Goal: Information Seeking & Learning: Check status

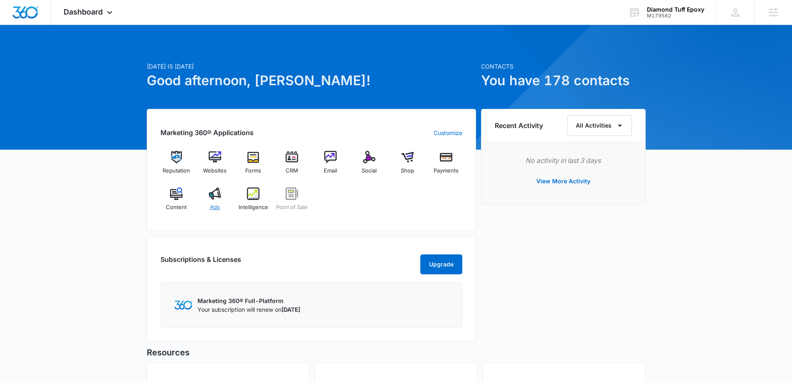
click at [210, 200] on img at bounding box center [215, 194] width 12 height 12
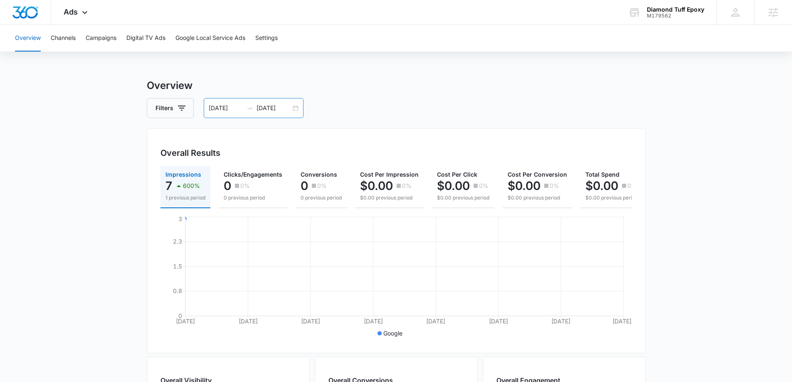
click at [296, 109] on div "08/11/2025 08/18/2025" at bounding box center [254, 108] width 100 height 20
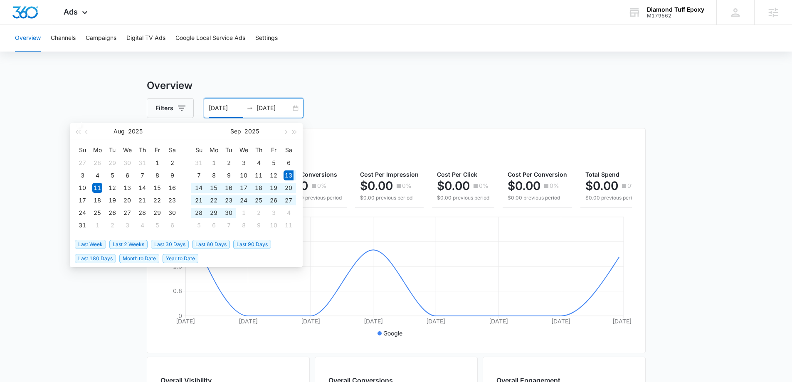
click at [172, 246] on span "Last 30 Days" at bounding box center [170, 244] width 38 height 9
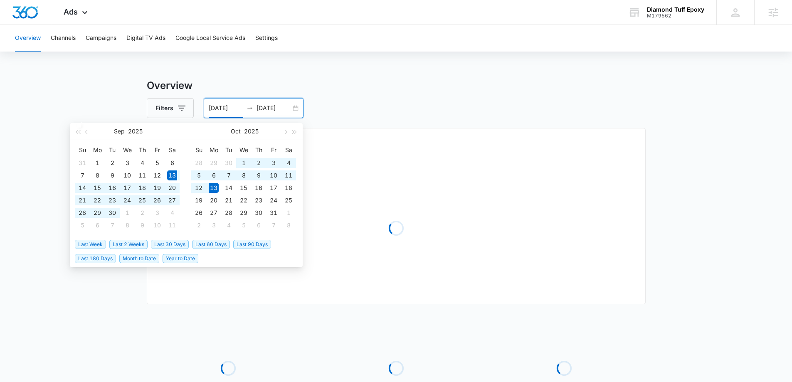
type input "09/13/2025"
type input "[DATE]"
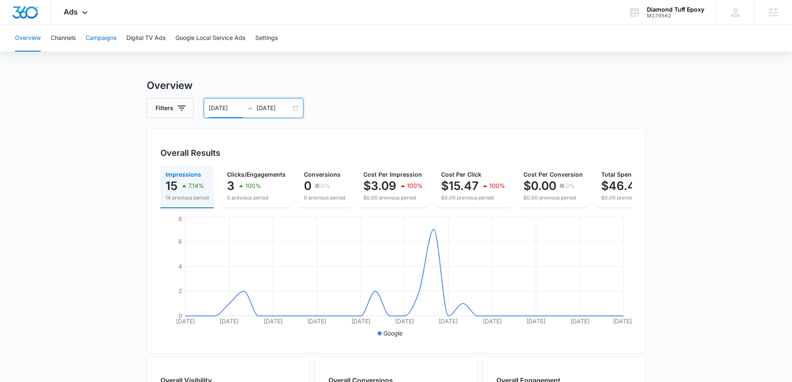
click at [101, 38] on button "Campaigns" at bounding box center [101, 38] width 31 height 27
drag, startPoint x: 240, startPoint y: 106, endPoint x: 247, endPoint y: 108, distance: 7.7
click at [240, 106] on input "09/13/2025" at bounding box center [226, 108] width 35 height 9
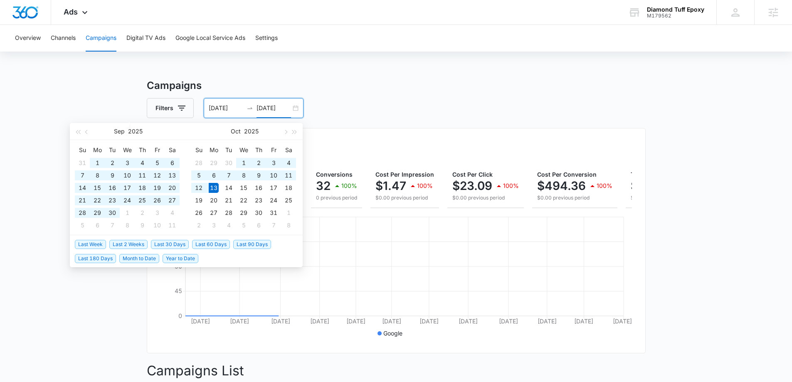
click at [29, 87] on main "Campaigns Filters 09/13/2023 10/13/2025 Overall Results Impressions 10.7k 100% …" at bounding box center [396, 335] width 792 height 515
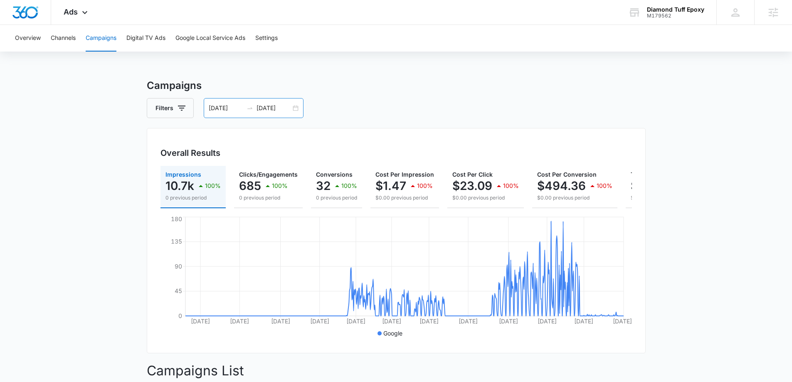
click at [240, 106] on input "09/13/2023" at bounding box center [226, 108] width 35 height 9
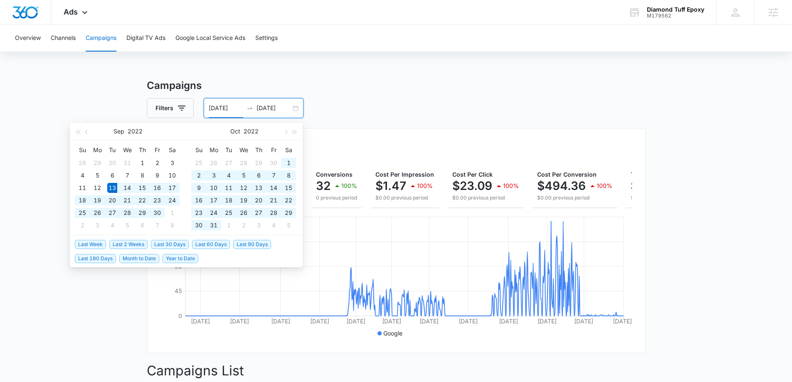
type input "09/13/2022"
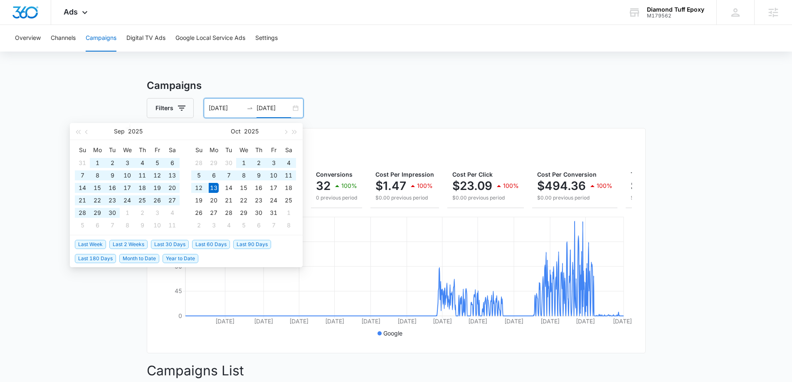
click at [65, 82] on main "Campaigns Filters 09/13/2022 10/13/2025 Overall Results Impressions 10.7k 100% …" at bounding box center [396, 335] width 792 height 515
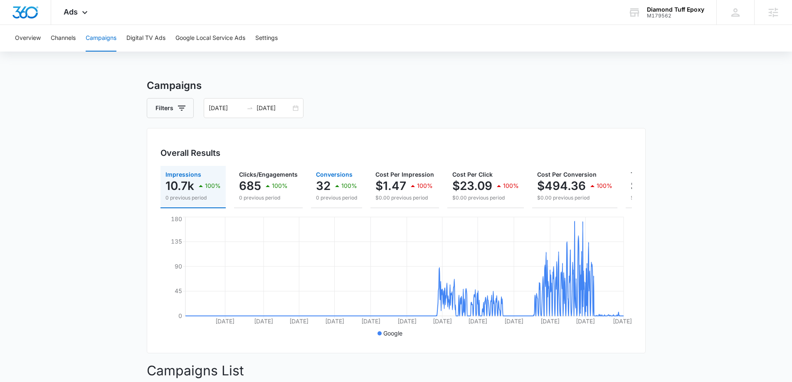
click at [334, 182] on icon "button" at bounding box center [337, 186] width 10 height 10
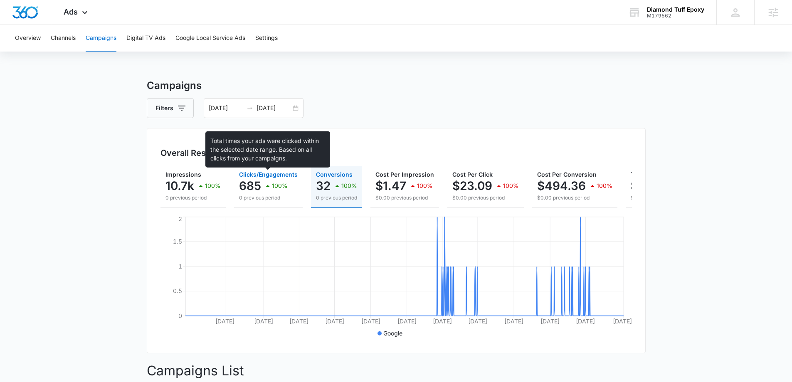
click at [270, 171] on button "Clicks/Engagements 685 100% 0 previous period" at bounding box center [268, 187] width 69 height 42
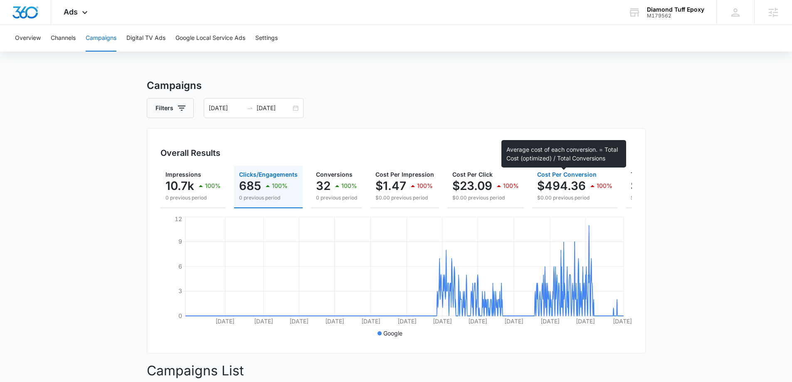
click at [551, 186] on p "$494.36" at bounding box center [561, 185] width 49 height 13
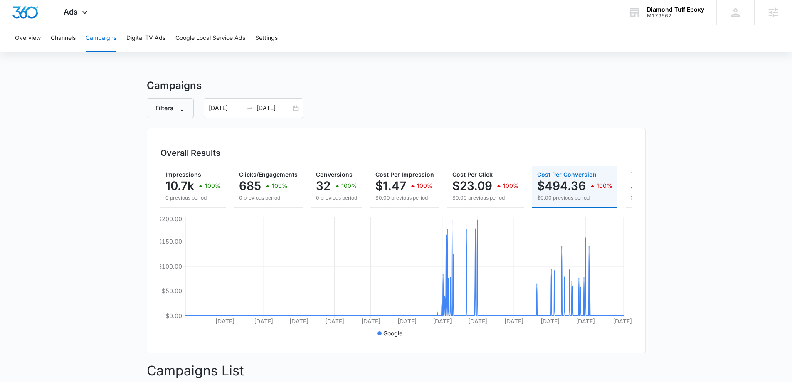
click at [107, 75] on div "Overview Channels Campaigns Digital TV Ads Google Local Service Ads Settings Ca…" at bounding box center [396, 309] width 792 height 568
click at [99, 15] on div "Ads Apps Reputation Websites Forms CRM Email Social Shop Payments POS Content A…" at bounding box center [76, 12] width 51 height 25
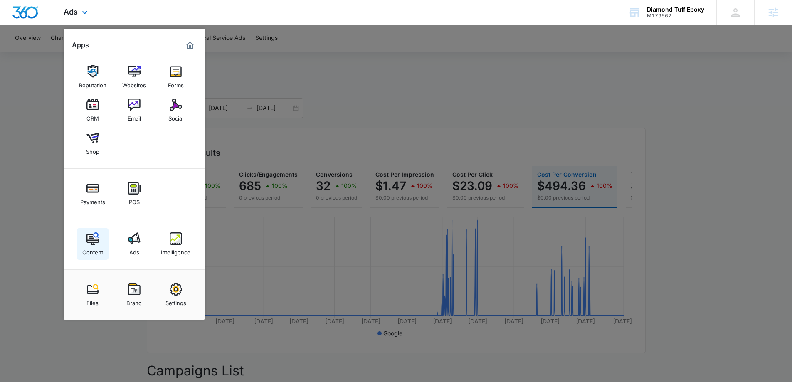
click at [101, 248] on div "Content" at bounding box center [92, 250] width 21 height 11
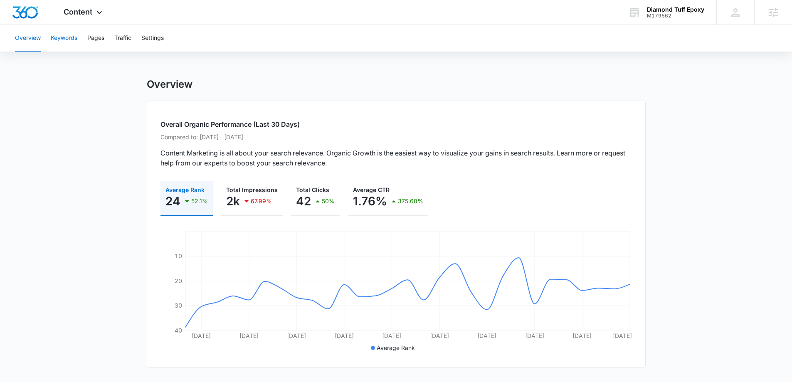
click at [73, 37] on button "Keywords" at bounding box center [64, 38] width 27 height 27
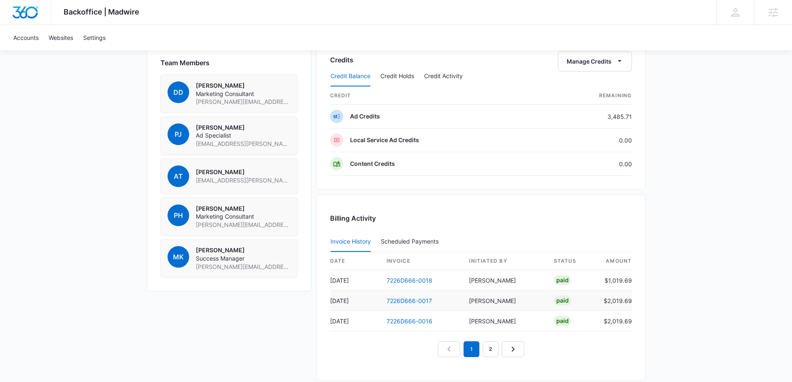
scroll to position [666, 0]
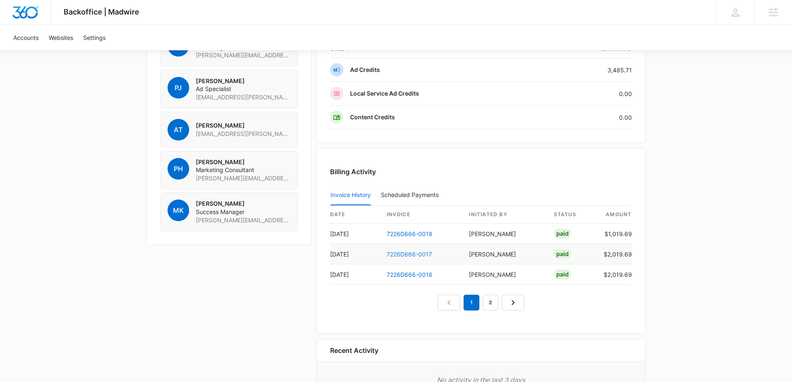
click at [410, 253] on link "7226D666-0017" at bounding box center [409, 254] width 45 height 7
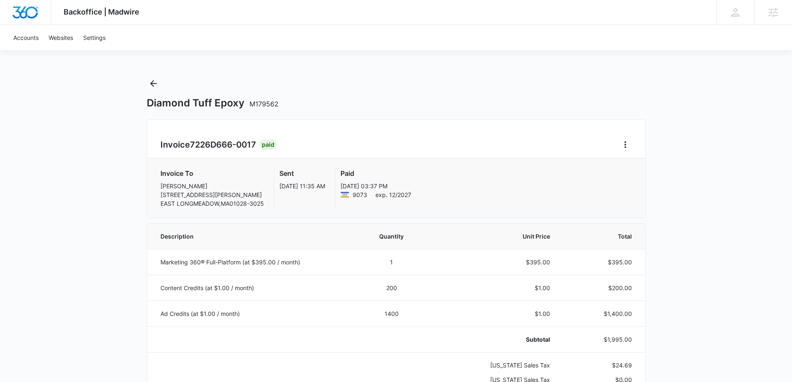
scroll to position [42, 0]
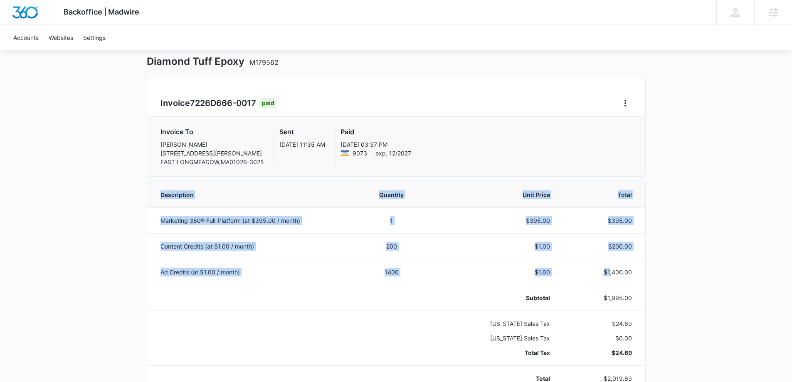
drag, startPoint x: 643, startPoint y: 275, endPoint x: 659, endPoint y: 275, distance: 16.2
click at [659, 275] on div "Backoffice | Madwire Apps Settings MK Michael Koethe michael.koethe@madwire.com…" at bounding box center [396, 379] width 792 height 842
click at [611, 274] on p "$1,400.00" at bounding box center [601, 272] width 62 height 9
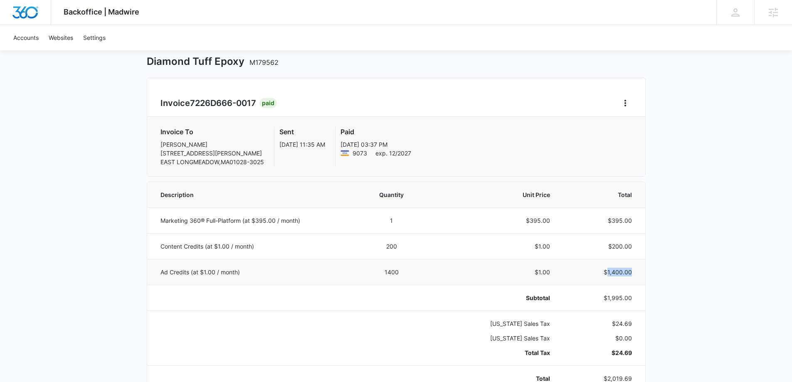
click at [611, 274] on p "$1,400.00" at bounding box center [601, 272] width 62 height 9
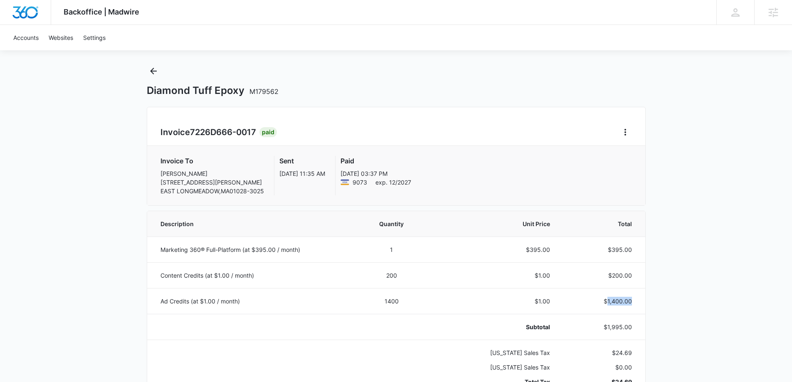
scroll to position [0, 0]
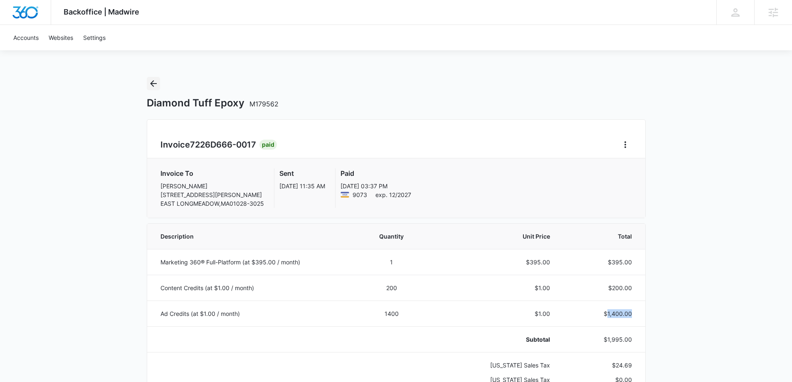
click at [156, 87] on icon "Back" at bounding box center [153, 84] width 10 height 10
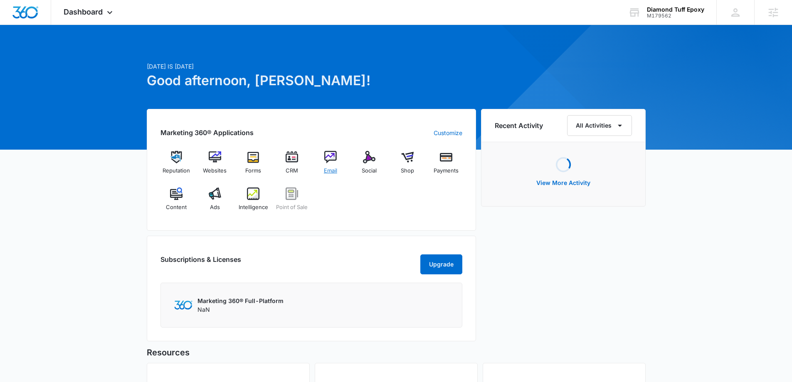
click at [334, 159] on img at bounding box center [330, 157] width 12 height 12
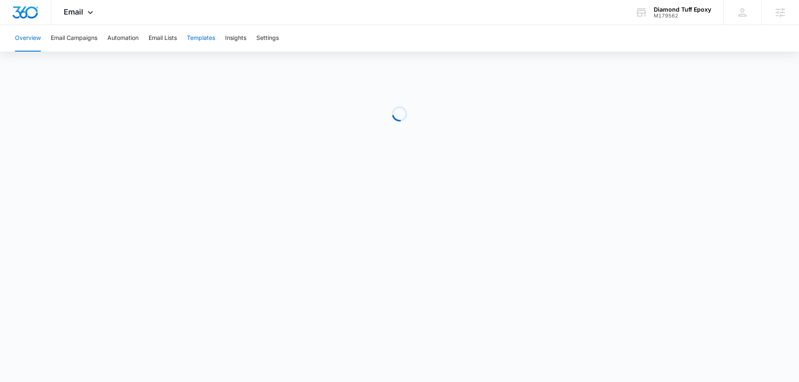
click at [197, 42] on button "Templates" at bounding box center [201, 38] width 28 height 27
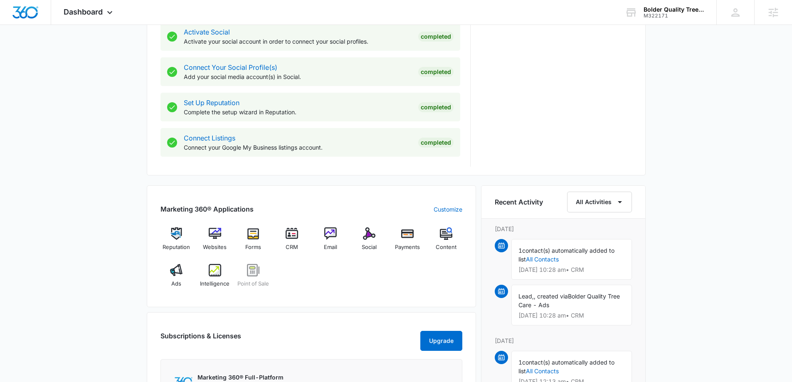
scroll to position [416, 0]
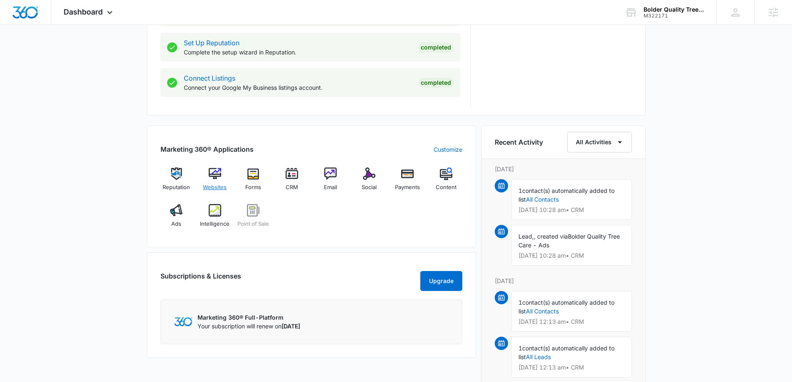
click at [215, 173] on img at bounding box center [215, 174] width 12 height 12
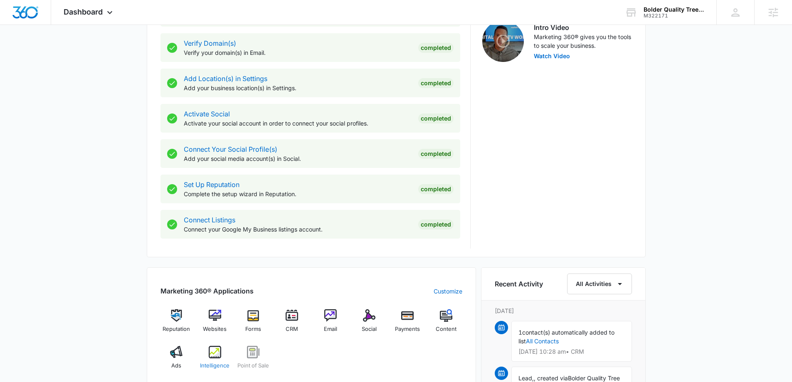
scroll to position [333, 0]
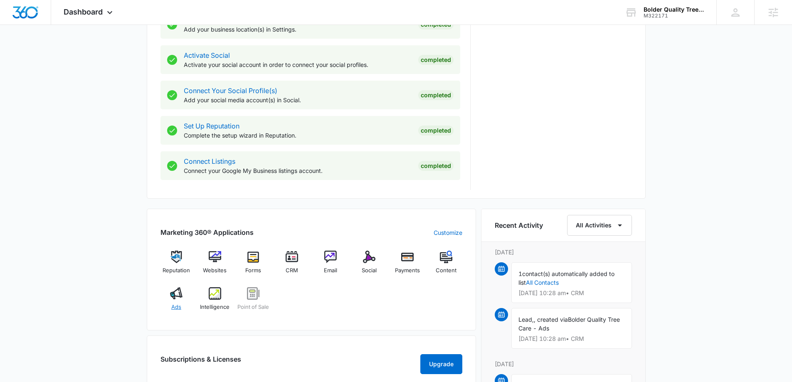
click at [176, 297] on img at bounding box center [176, 293] width 12 height 12
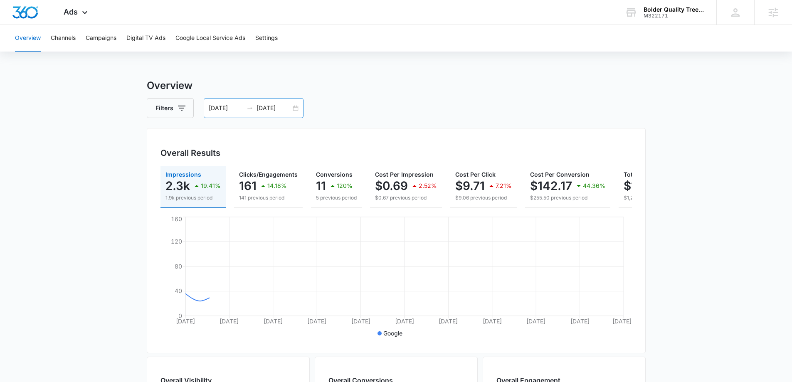
click at [294, 107] on div "[DATE] [DATE]" at bounding box center [254, 108] width 100 height 20
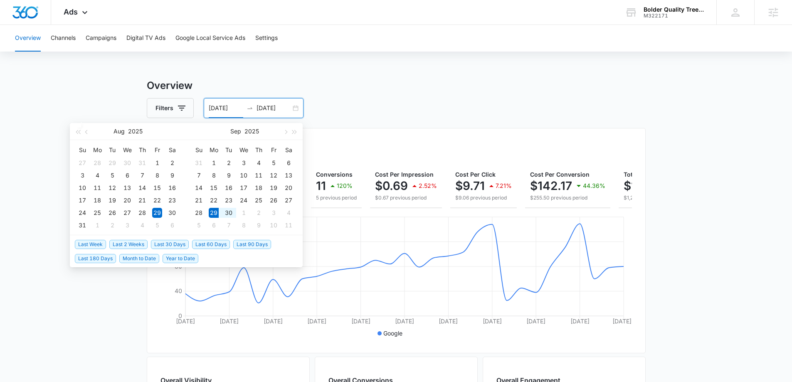
click at [123, 245] on span "Last 2 Weeks" at bounding box center [128, 244] width 38 height 9
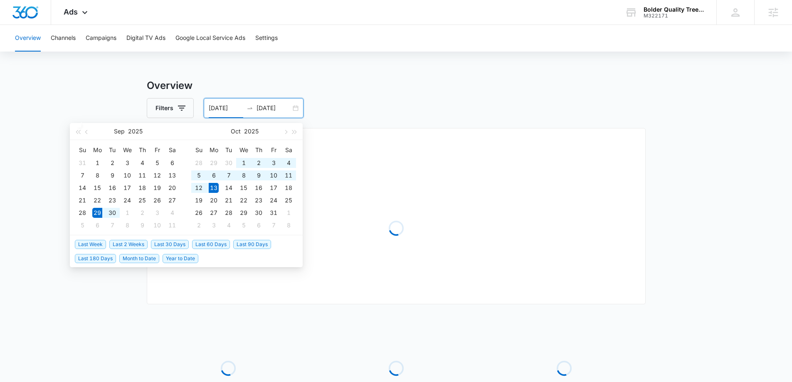
type input "[DATE]"
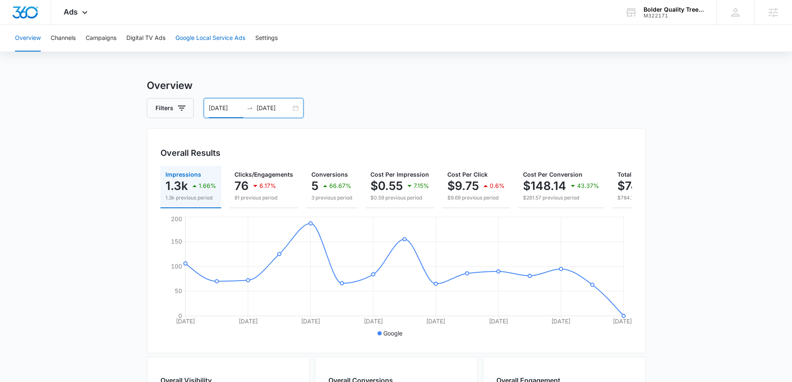
click at [213, 34] on button "Google Local Service Ads" at bounding box center [211, 38] width 70 height 27
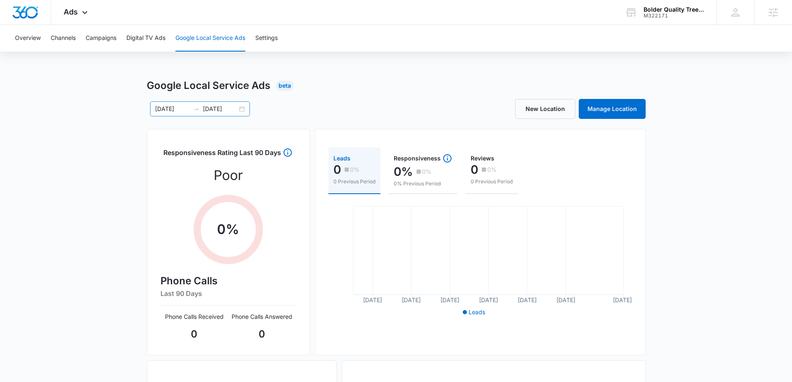
click at [241, 109] on div "[DATE] [DATE]" at bounding box center [200, 108] width 100 height 15
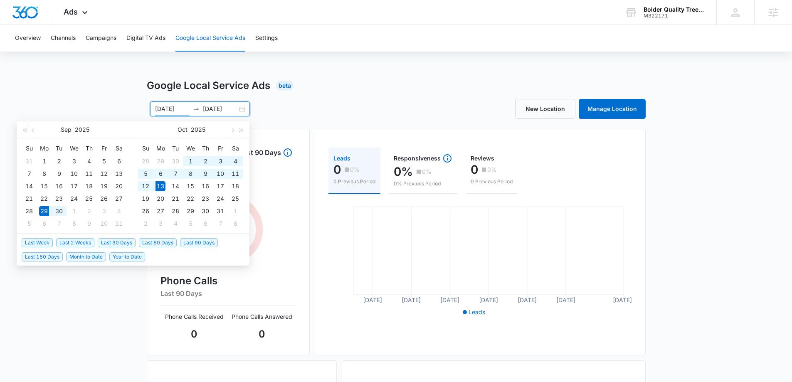
click at [242, 111] on div "[DATE] [DATE]" at bounding box center [200, 108] width 100 height 15
type input "[DATE]"
click at [68, 245] on span "Last 2 Weeks" at bounding box center [75, 242] width 38 height 9
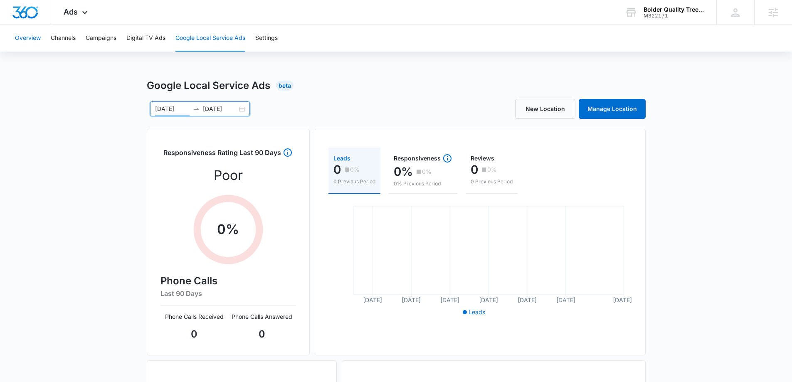
click at [29, 40] on button "Overview" at bounding box center [28, 38] width 26 height 27
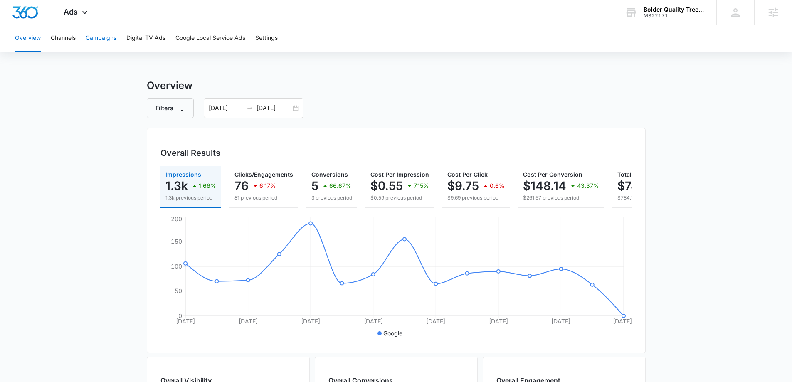
click at [100, 35] on button "Campaigns" at bounding box center [101, 38] width 31 height 27
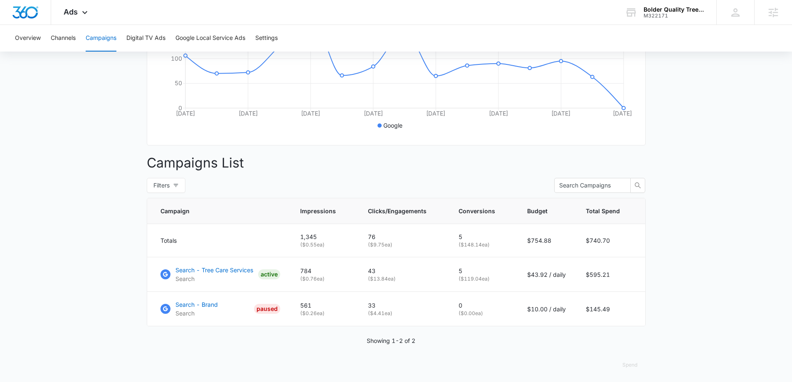
scroll to position [217, 0]
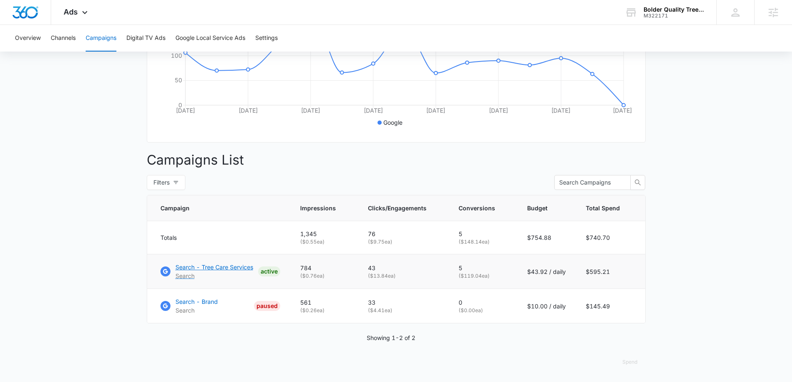
click at [218, 270] on p "Search - Tree Care Services" at bounding box center [215, 267] width 78 height 9
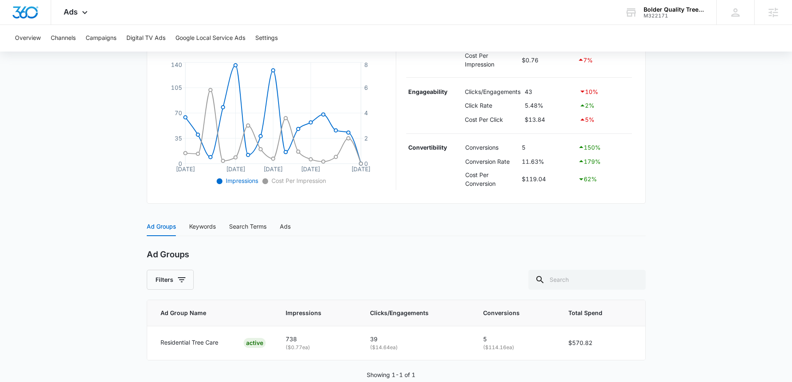
scroll to position [198, 0]
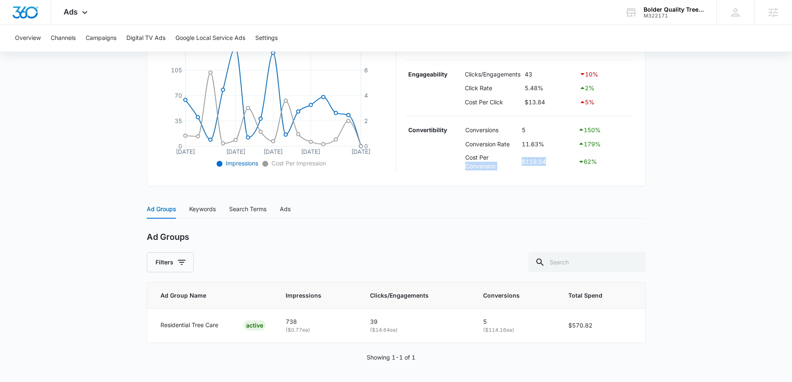
drag, startPoint x: 523, startPoint y: 159, endPoint x: 597, endPoint y: 158, distance: 74.0
click at [597, 158] on tr "Cost Per Conversion $119.04 62 %" at bounding box center [519, 162] width 226 height 22
click at [202, 210] on div "Keywords" at bounding box center [202, 209] width 27 height 9
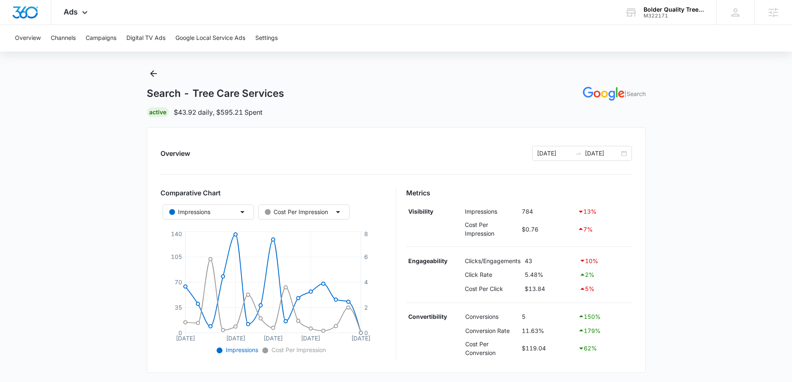
scroll to position [0, 0]
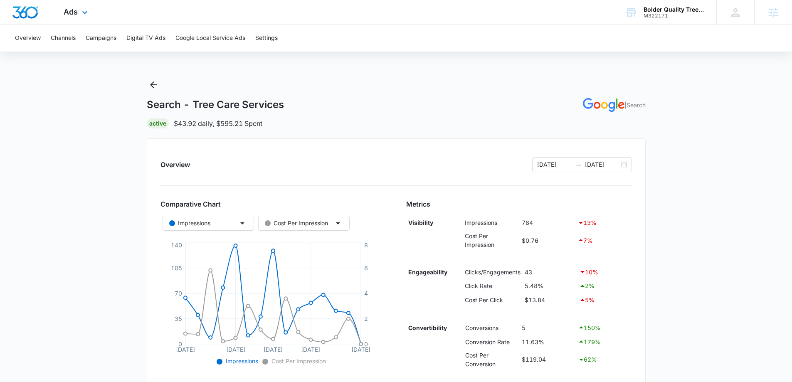
click at [36, 17] on img "Dashboard" at bounding box center [25, 12] width 27 height 12
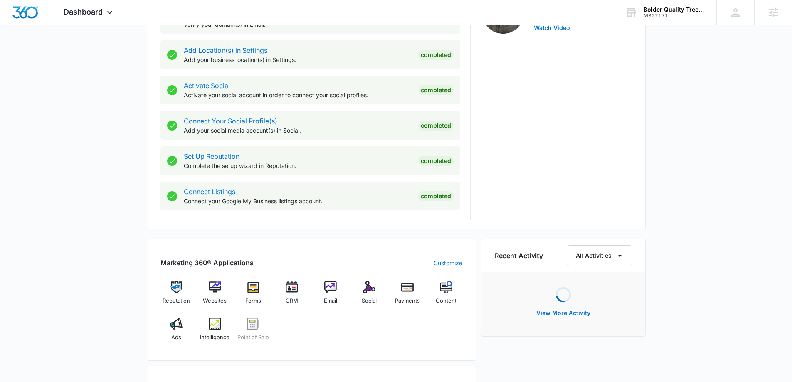
scroll to position [380, 0]
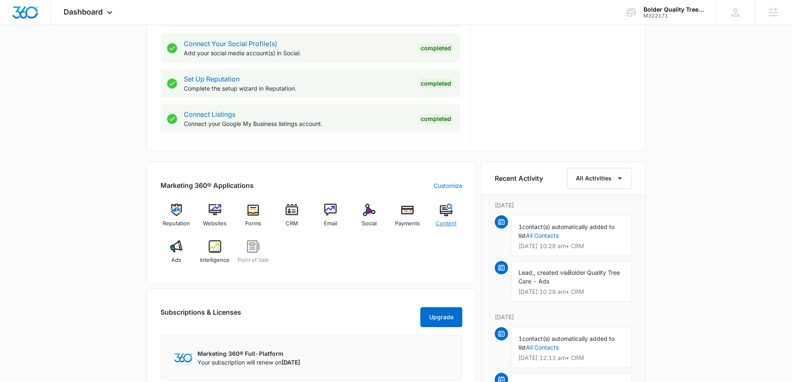
click at [445, 215] on img at bounding box center [446, 210] width 12 height 12
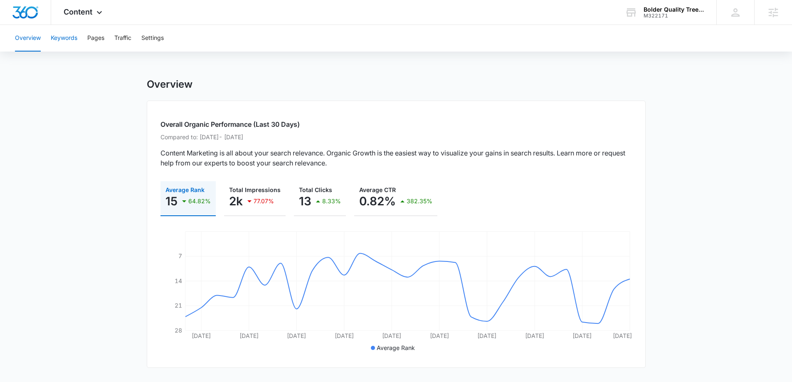
click at [63, 36] on button "Keywords" at bounding box center [64, 38] width 27 height 27
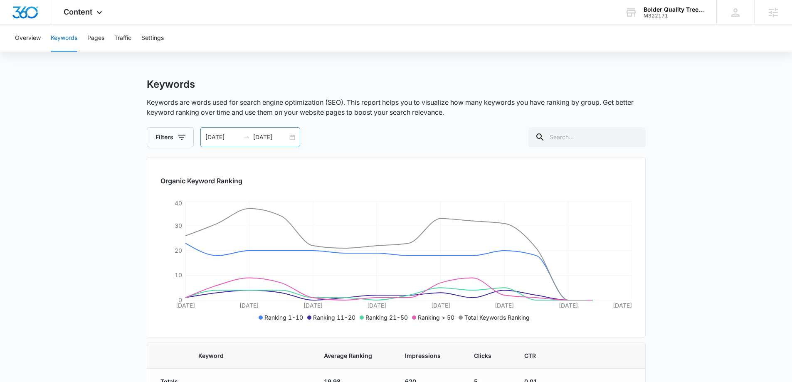
click at [240, 138] on div at bounding box center [246, 137] width 13 height 7
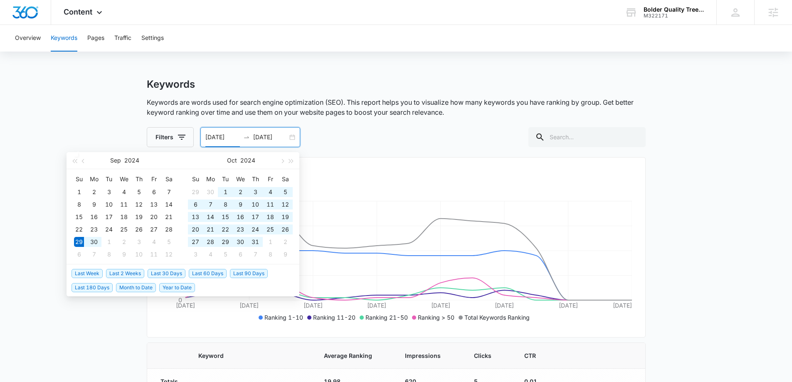
type input "09/29/2024"
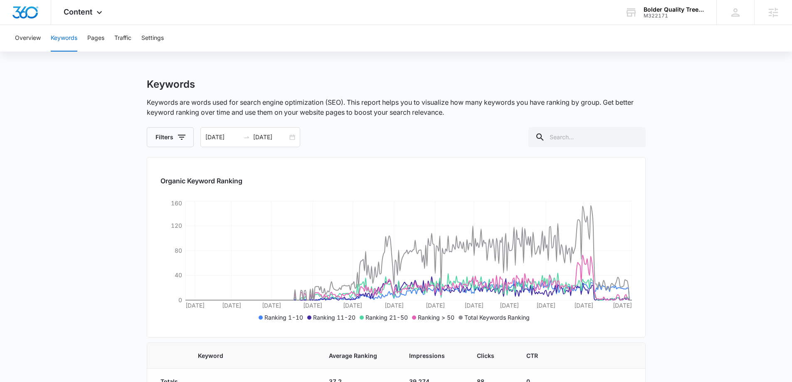
click at [92, 37] on button "Pages" at bounding box center [95, 38] width 17 height 27
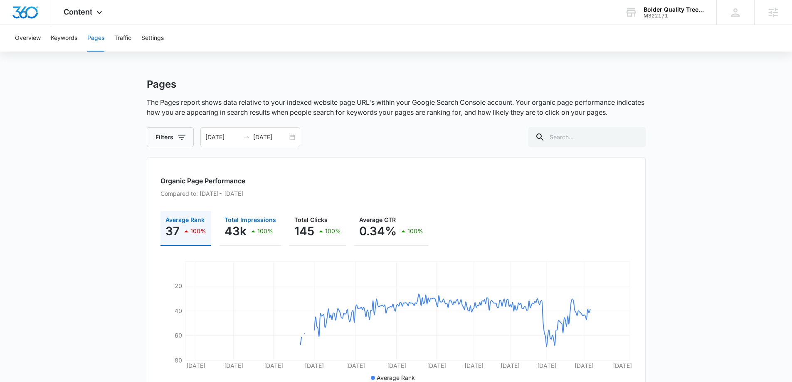
click at [239, 228] on p "43k" at bounding box center [236, 231] width 22 height 13
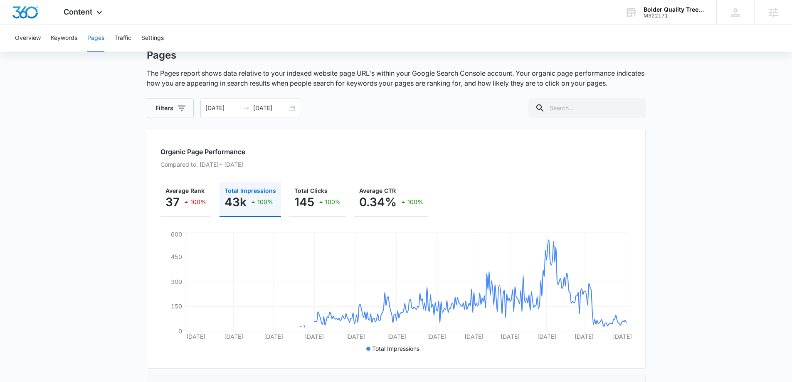
scroll to position [42, 0]
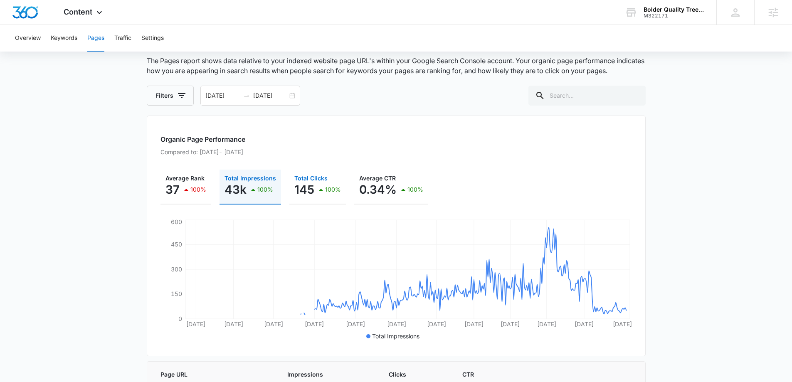
click at [306, 184] on p "145" at bounding box center [304, 189] width 20 height 13
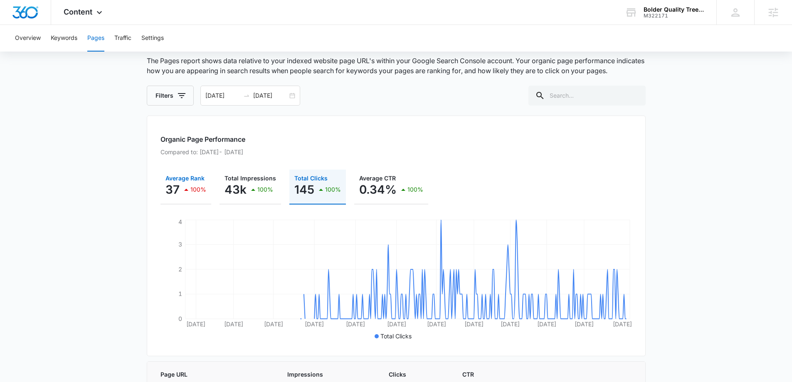
click at [170, 184] on p "37" at bounding box center [173, 189] width 14 height 13
